Goal: Book appointment/travel/reservation

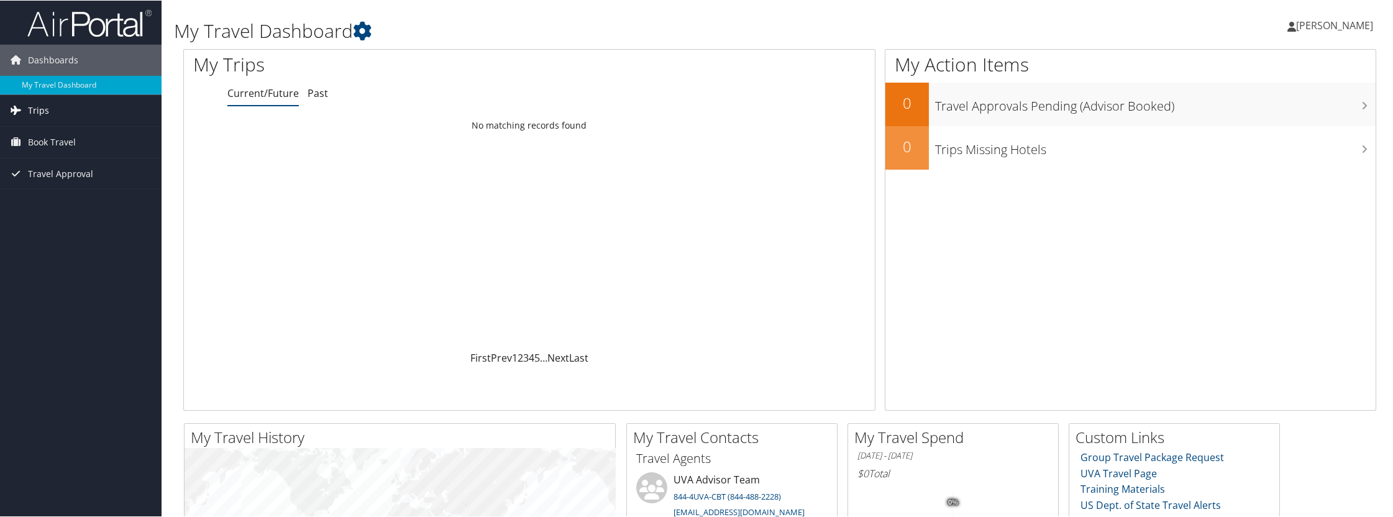
click at [39, 105] on span "Trips" at bounding box center [38, 109] width 21 height 31
click at [38, 200] on span "Book Travel" at bounding box center [52, 197] width 48 height 31
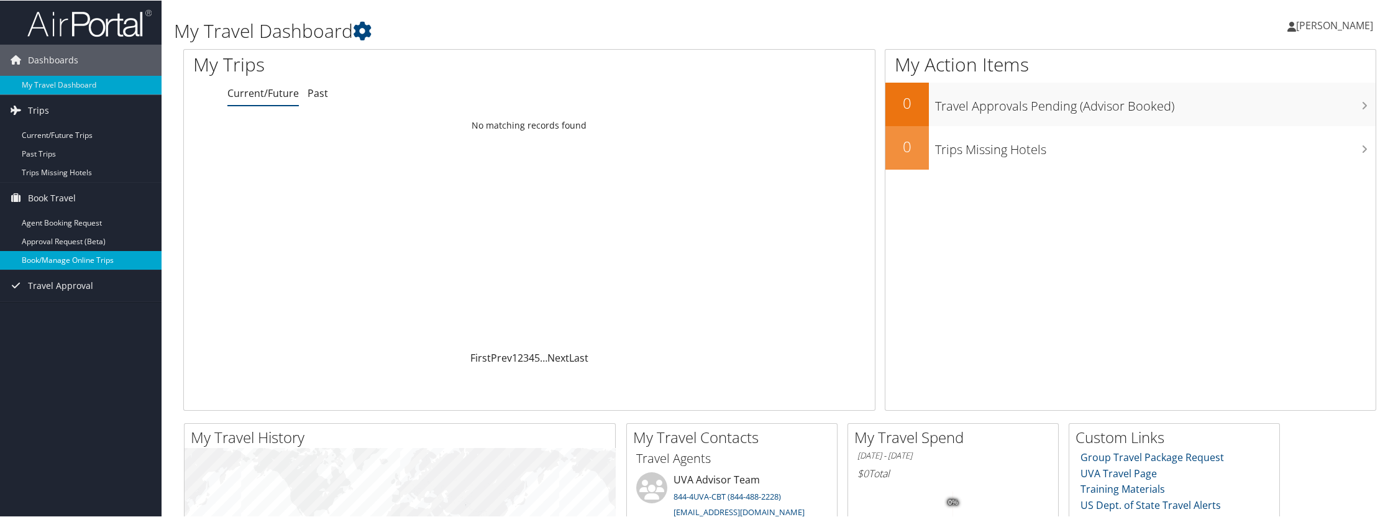
click at [57, 261] on link "Book/Manage Online Trips" at bounding box center [80, 259] width 161 height 19
